Goal: Browse casually: Explore the website without a specific task or goal

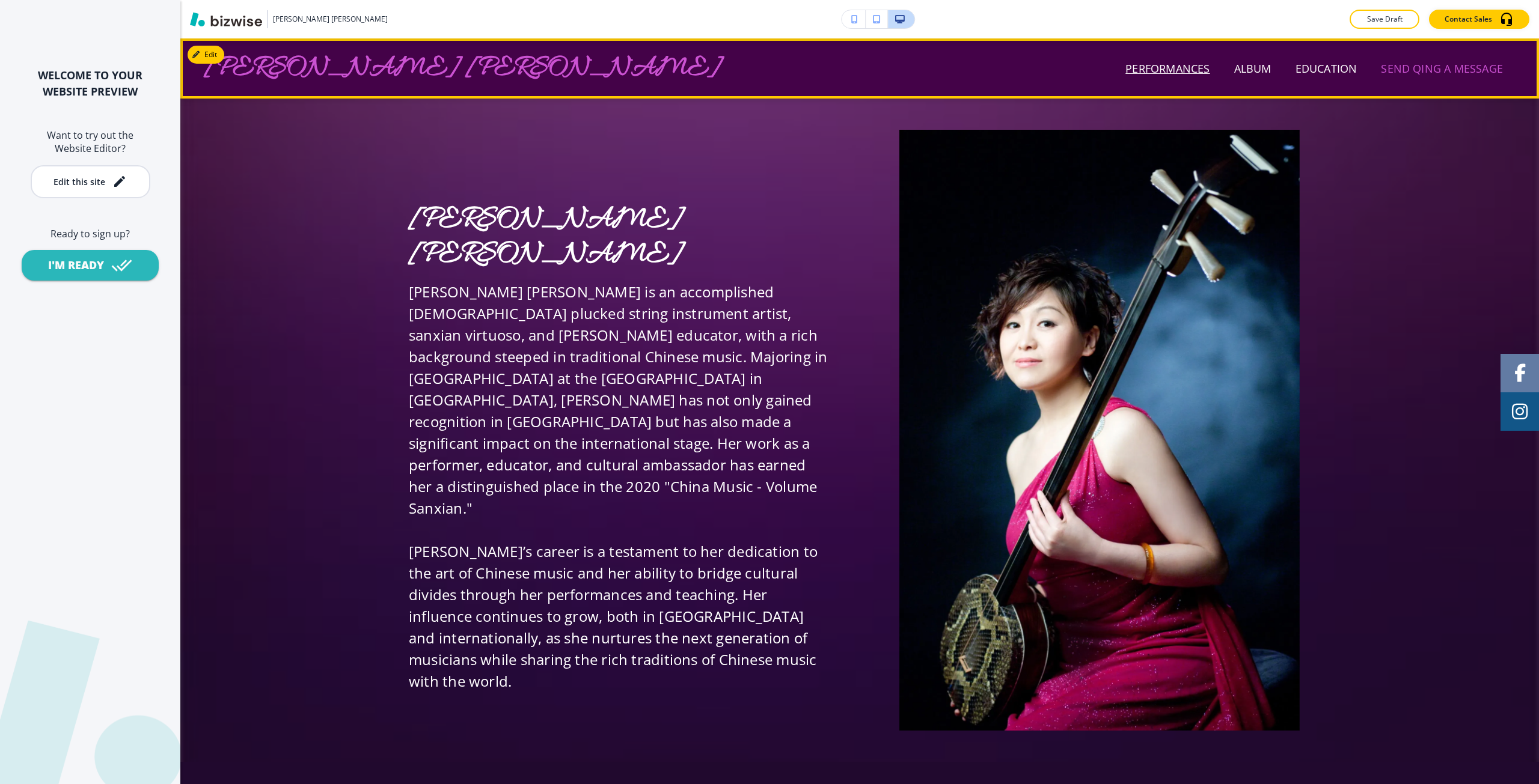
click at [1188, 70] on p "Performances" at bounding box center [1167, 69] width 84 height 16
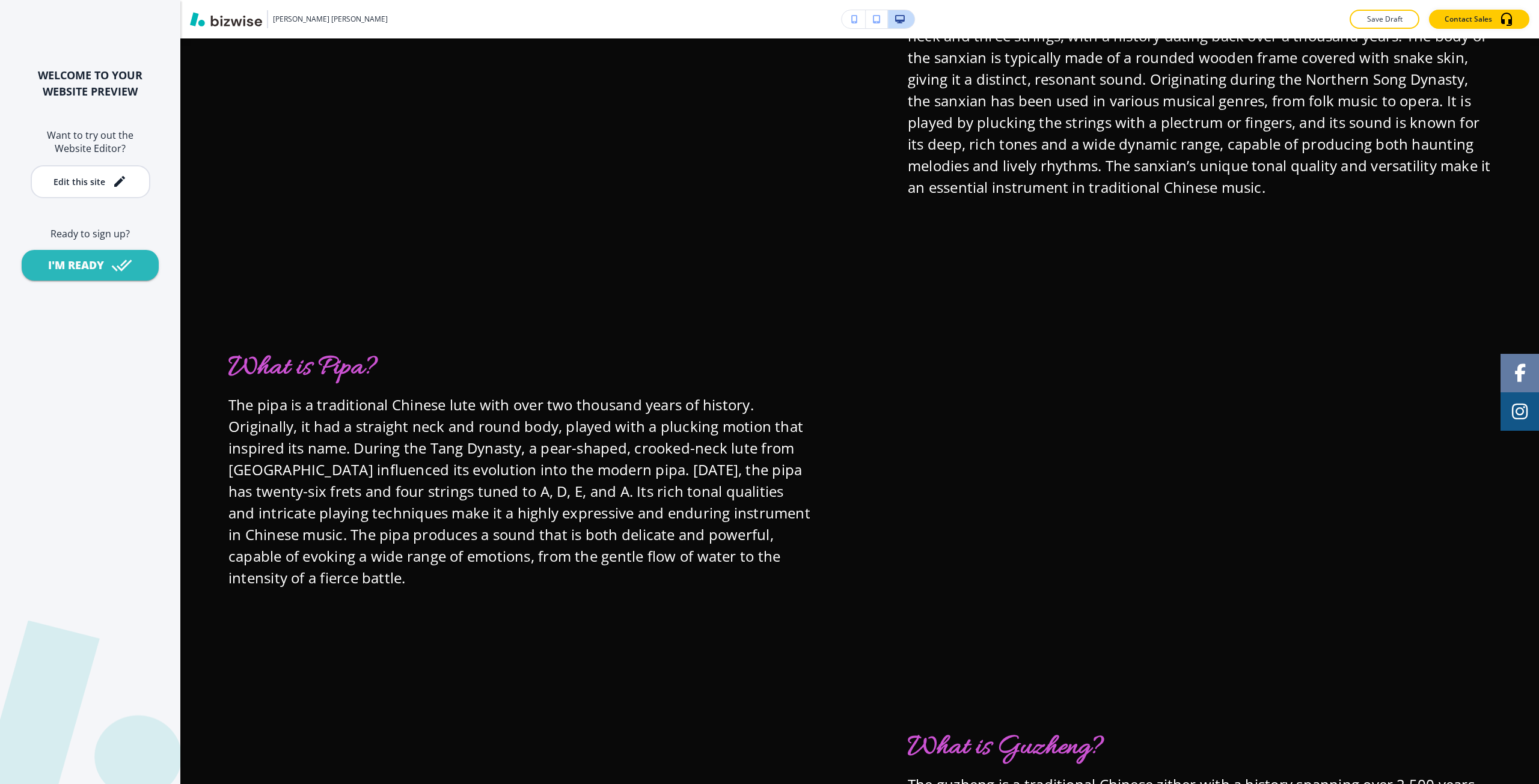
scroll to position [9764, 0]
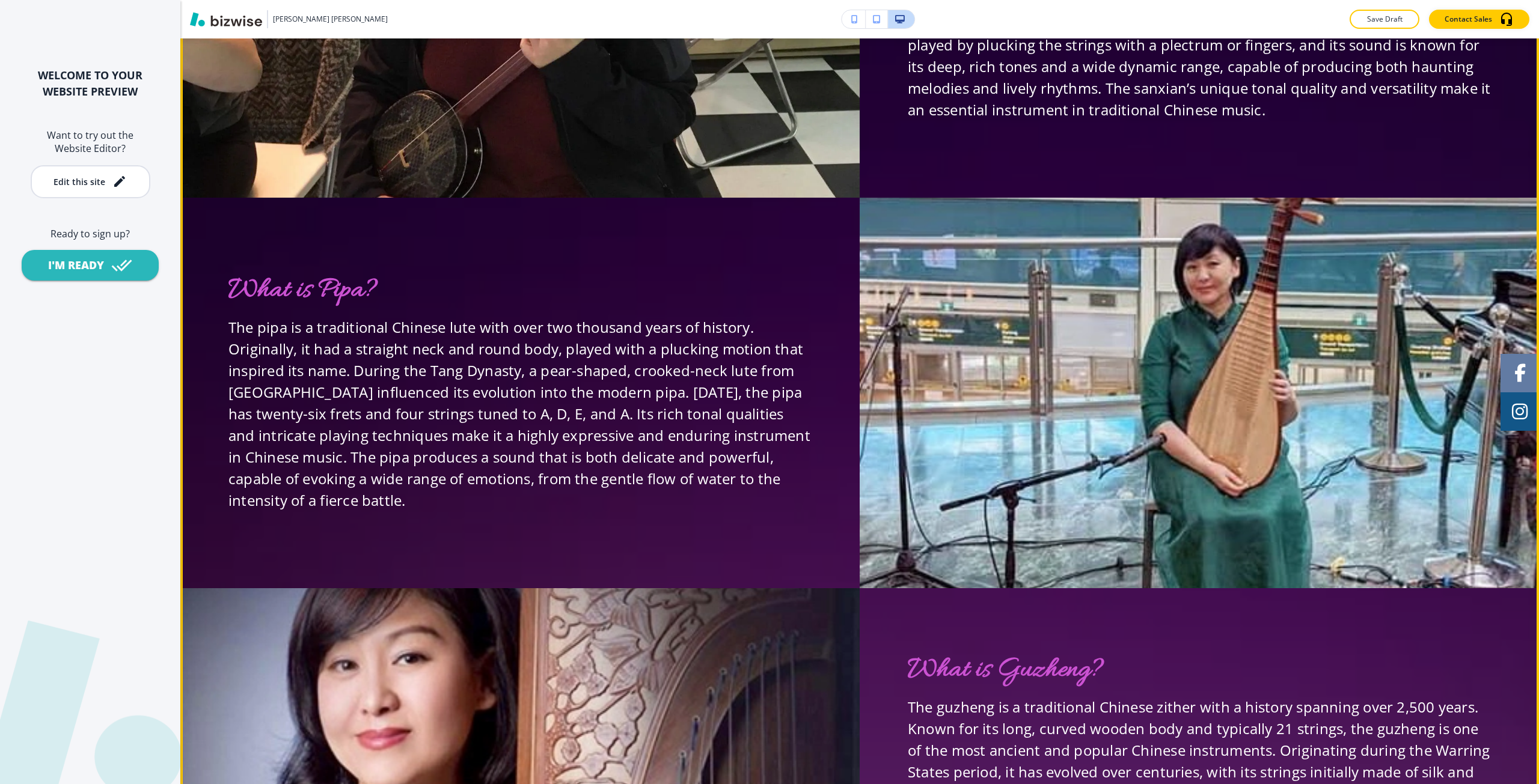
click at [623, 94] on img at bounding box center [519, 2] width 679 height 390
